Goal: Information Seeking & Learning: Find specific fact

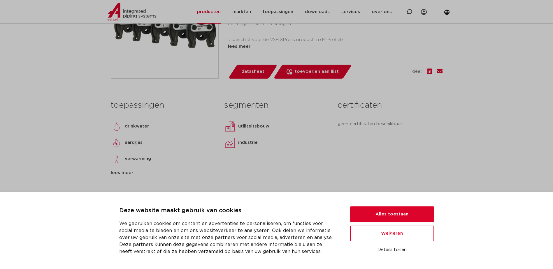
scroll to position [87, 0]
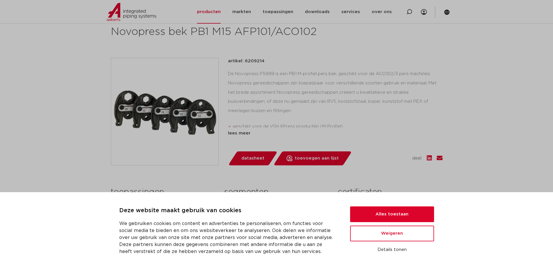
drag, startPoint x: 265, startPoint y: 61, endPoint x: 244, endPoint y: 60, distance: 21.0
click at [244, 60] on div "artikel: 6209214" at bounding box center [335, 61] width 215 height 7
copy p "6209214"
click at [360, 129] on div "artikel: 6209214 De Novopress P5999 is een PB1 M-profiel pers bek, geschikt voo…" at bounding box center [335, 97] width 215 height 79
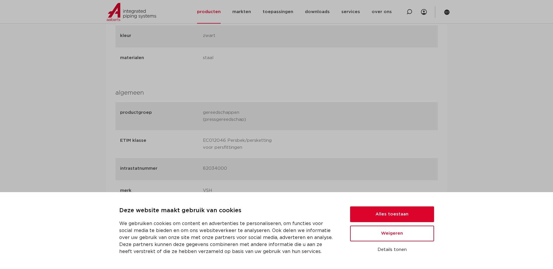
scroll to position [437, 0]
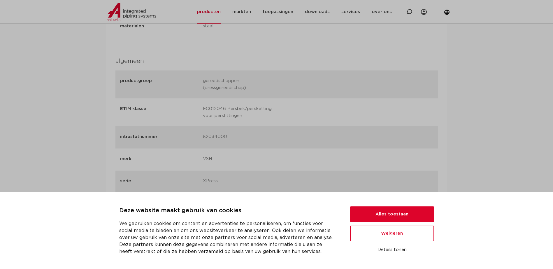
click at [231, 137] on p "82034000" at bounding box center [242, 137] width 78 height 8
drag, startPoint x: 231, startPoint y: 137, endPoint x: 200, endPoint y: 136, distance: 30.3
click at [200, 136] on div "intrastatnummer 82034000" at bounding box center [276, 137] width 322 height 22
copy div "82034000"
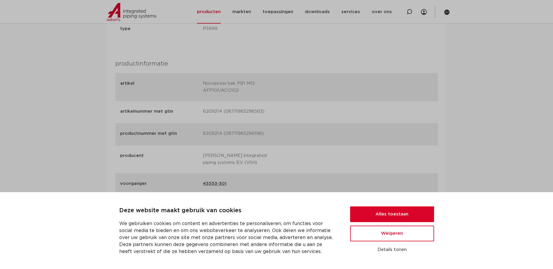
scroll to position [612, 0]
drag, startPoint x: 201, startPoint y: 110, endPoint x: 221, endPoint y: 111, distance: 20.4
click at [221, 111] on div "artikelnummer met gtin 6209214 (08711985296563)" at bounding box center [276, 112] width 322 height 22
copy p "6209214"
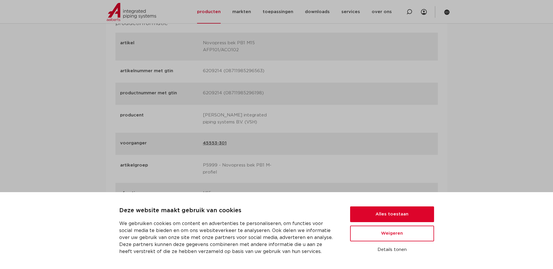
scroll to position [729, 0]
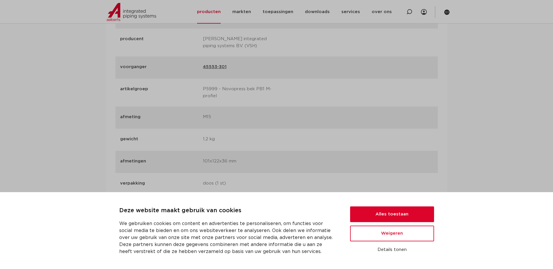
drag, startPoint x: 199, startPoint y: 88, endPoint x: 219, endPoint y: 87, distance: 19.6
click at [219, 87] on div "artikelgroep P5999 - Novopress bek PB1 M-profiel" at bounding box center [276, 93] width 322 height 28
copy div "P5999"
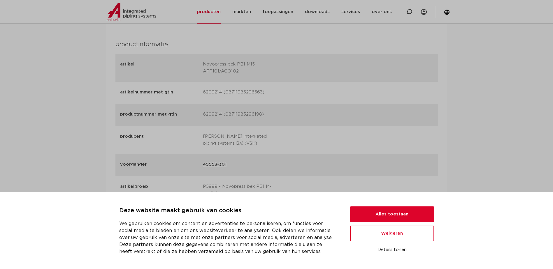
scroll to position [603, 0]
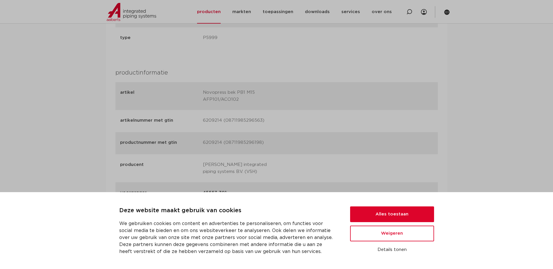
drag, startPoint x: 201, startPoint y: 141, endPoint x: 220, endPoint y: 146, distance: 19.6
click at [220, 146] on div "productnummer met gtin 6209214 (08711985296198)" at bounding box center [276, 143] width 322 height 22
drag, startPoint x: 220, startPoint y: 146, endPoint x: 306, endPoint y: 124, distance: 88.7
click at [306, 124] on div "artikelnummer met gtin 6209214 (08711985296563)" at bounding box center [276, 121] width 322 height 22
drag, startPoint x: 224, startPoint y: 142, endPoint x: 259, endPoint y: 147, distance: 34.5
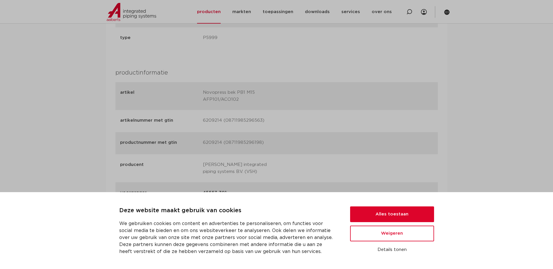
click at [259, 147] on p "6209214 (08711985296198)" at bounding box center [242, 143] width 78 height 8
copy p "08711985296198"
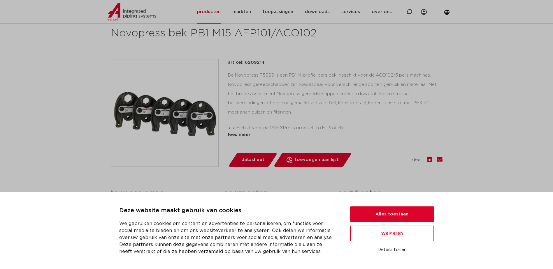
scroll to position [78, 0]
